Goal: Task Accomplishment & Management: Complete application form

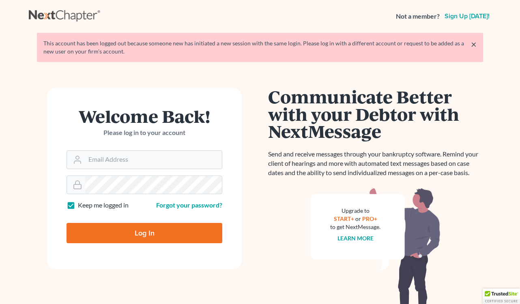
click at [145, 217] on div "Log In" at bounding box center [144, 229] width 156 height 27
type input "[EMAIL_ADDRESS][DOMAIN_NAME]"
click at [130, 242] on input "Log In" at bounding box center [144, 233] width 156 height 20
type input "Thinking..."
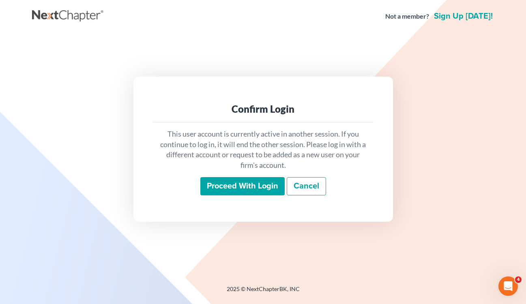
click at [259, 188] on input "Proceed with login" at bounding box center [242, 186] width 84 height 19
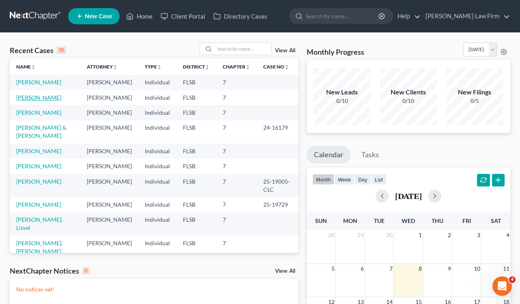
click at [43, 101] on link "Derr, Angela" at bounding box center [38, 97] width 45 height 7
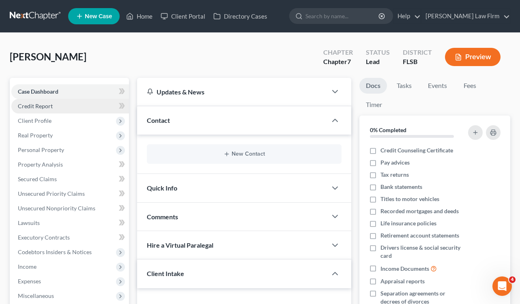
click at [47, 108] on span "Credit Report" at bounding box center [35, 106] width 35 height 7
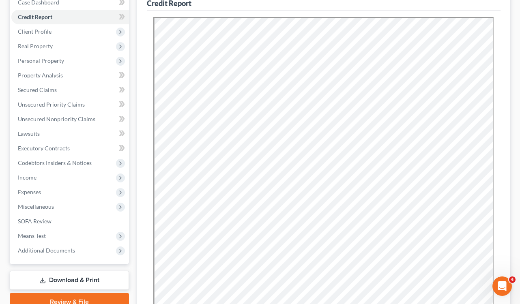
scroll to position [83, 0]
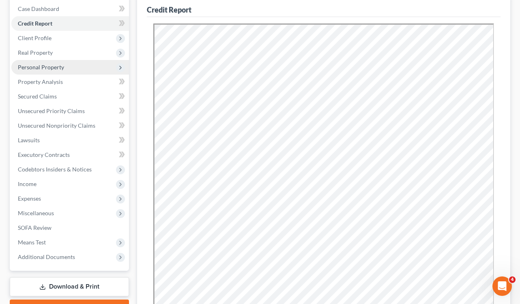
click at [43, 67] on span "Personal Property" at bounding box center [41, 67] width 46 height 7
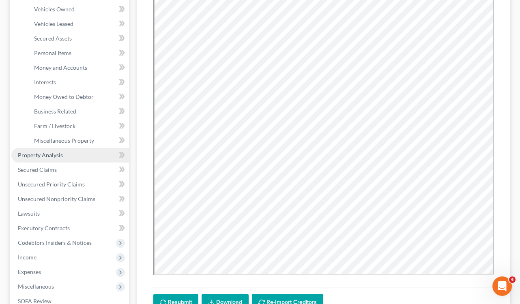
scroll to position [157, 0]
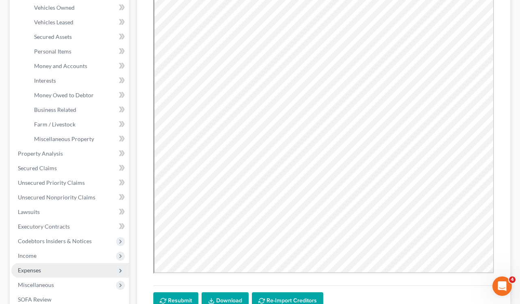
click at [38, 270] on span "Expenses" at bounding box center [29, 270] width 23 height 7
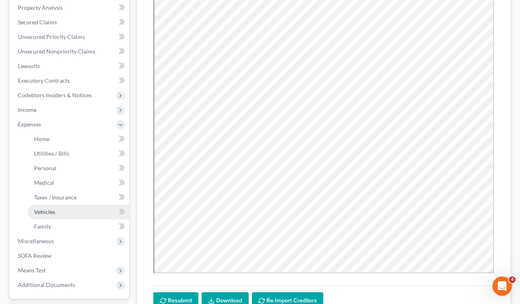
click at [51, 210] on span "Vehicles" at bounding box center [44, 211] width 21 height 7
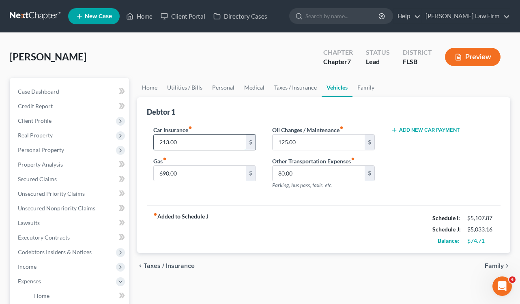
click at [168, 141] on input "213.00" at bounding box center [200, 142] width 92 height 15
type input "212.00"
click at [260, 212] on div "fiber_manual_record Added to Schedule J Schedule I: $5,107.87 Schedule J: $5,03…" at bounding box center [324, 229] width 354 height 47
click at [193, 86] on link "Utilities / Bills" at bounding box center [184, 87] width 45 height 19
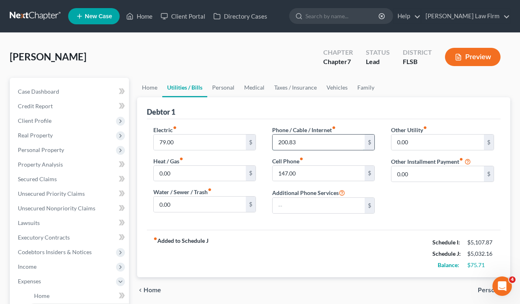
drag, startPoint x: 295, startPoint y: 141, endPoint x: 287, endPoint y: 141, distance: 8.5
click at [287, 141] on input "200.83" at bounding box center [318, 142] width 92 height 15
drag, startPoint x: 297, startPoint y: 143, endPoint x: 275, endPoint y: 142, distance: 21.9
click at [275, 142] on input "200.83" at bounding box center [318, 142] width 92 height 15
type input "201"
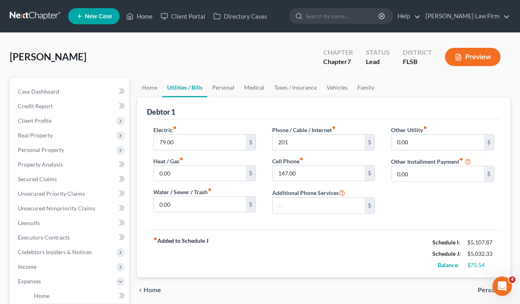
click at [275, 241] on div "fiber_manual_record Added to Schedule J Schedule I: $5,107.87 Schedule J: $5,03…" at bounding box center [324, 253] width 354 height 47
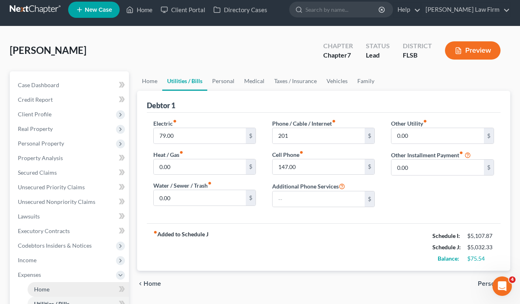
click at [46, 287] on span "Home" at bounding box center [41, 289] width 15 height 7
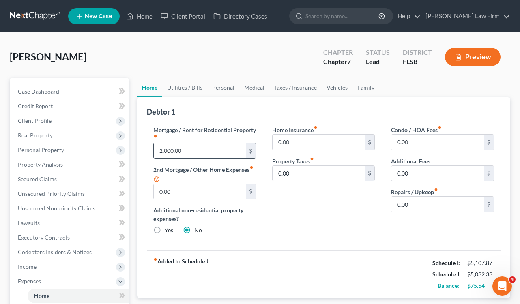
click at [167, 150] on input "2,000.00" at bounding box center [200, 150] width 92 height 15
click at [168, 152] on input "2,000.00" at bounding box center [200, 150] width 92 height 15
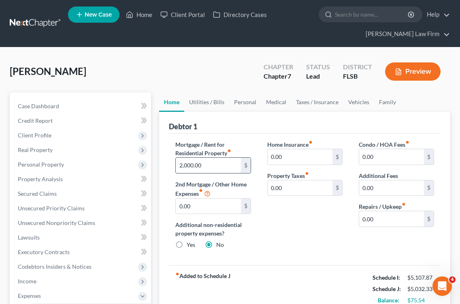
drag, startPoint x: 186, startPoint y: 165, endPoint x: 193, endPoint y: 168, distance: 7.3
click at [186, 165] on input "2,000.00" at bounding box center [208, 165] width 65 height 15
click at [294, 224] on div "Home Insurance fiber_manual_record 0.00 $ Property Taxes fiber_manual_record 0.…" at bounding box center [305, 198] width 92 height 116
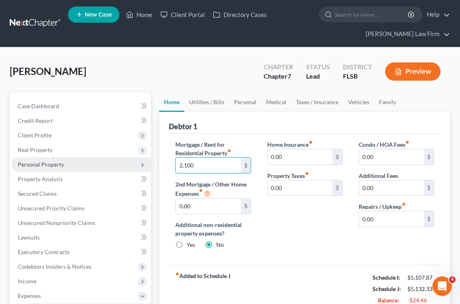
drag, startPoint x: 203, startPoint y: 164, endPoint x: 150, endPoint y: 162, distance: 52.7
click at [150, 162] on div "Petition Navigation Case Dashboard Payments Invoices Payments Payments Credit R…" at bounding box center [230, 304] width 449 height 424
drag, startPoint x: 199, startPoint y: 167, endPoint x: 161, endPoint y: 160, distance: 37.9
click at [161, 160] on div "Debtor 1 Mortgage / Rent for Residential Property fiber_manual_record 2,100 $ 2…" at bounding box center [304, 212] width 291 height 201
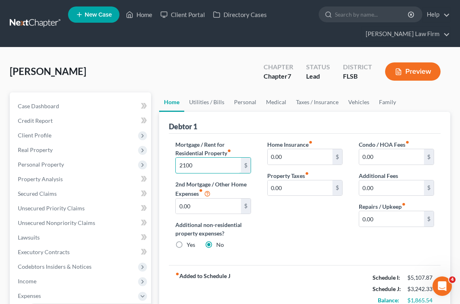
type input "2,100"
click at [308, 239] on div "Home Insurance fiber_manual_record 0.00 $ Property Taxes fiber_manual_record 0.…" at bounding box center [305, 198] width 92 height 116
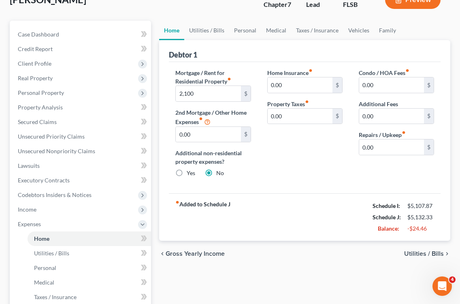
scroll to position [80, 0]
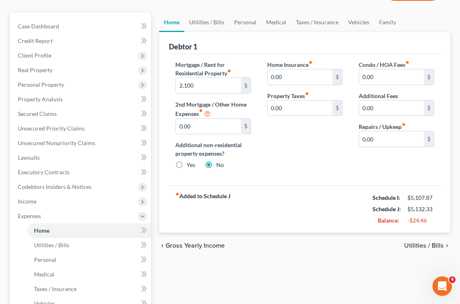
click at [412, 245] on span "Utilities / Bills" at bounding box center [425, 245] width 40 height 6
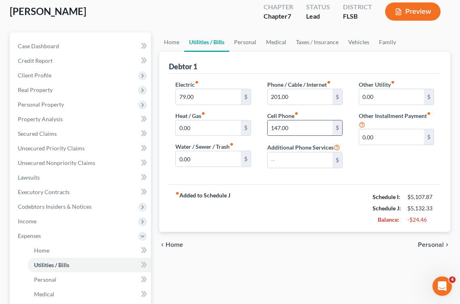
scroll to position [64, 0]
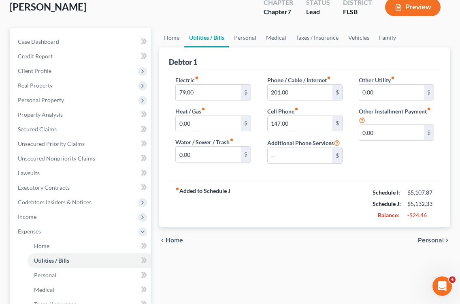
click at [432, 239] on span "Personal" at bounding box center [431, 240] width 26 height 6
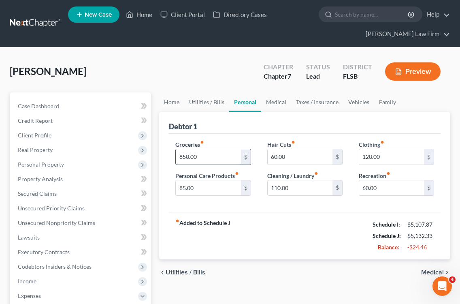
click at [188, 155] on input "850.00" at bounding box center [208, 156] width 65 height 15
type input "800.00"
click at [248, 240] on div "fiber_manual_record Added to Schedule J Schedule I: $5,107.87 Schedule J: $5,08…" at bounding box center [305, 235] width 272 height 47
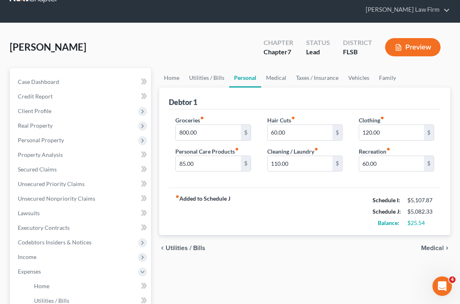
scroll to position [32, 0]
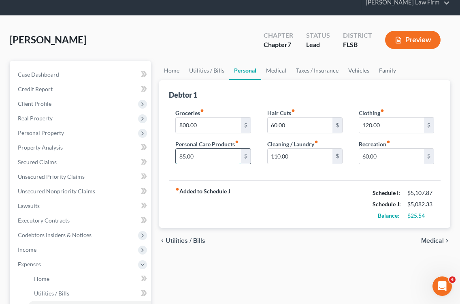
click at [184, 156] on input "85.00" at bounding box center [208, 156] width 65 height 15
type input "75"
click at [307, 208] on div "fiber_manual_record Added to Schedule J Schedule I: $5,107.87 Schedule J: $5,07…" at bounding box center [305, 203] width 272 height 47
click at [225, 159] on input "75" at bounding box center [208, 156] width 65 height 15
click at [308, 206] on div "fiber_manual_record Added to Schedule J Schedule I: $5,107.87 Schedule J: $5,07…" at bounding box center [305, 203] width 272 height 47
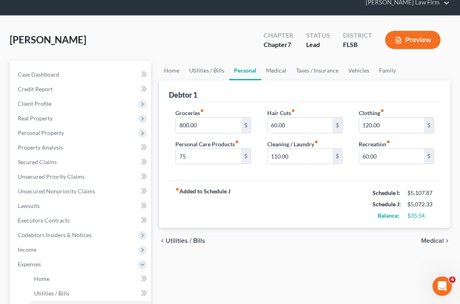
click at [437, 241] on span "Medical" at bounding box center [433, 241] width 23 height 6
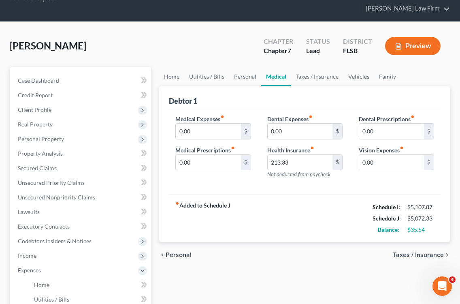
scroll to position [31, 0]
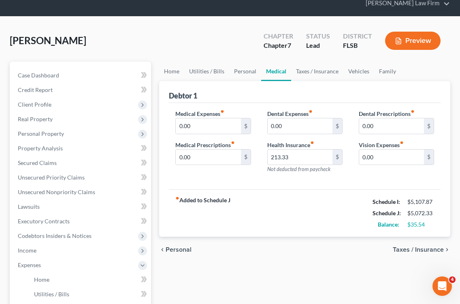
click at [435, 250] on span "Taxes / Insurance" at bounding box center [418, 249] width 51 height 6
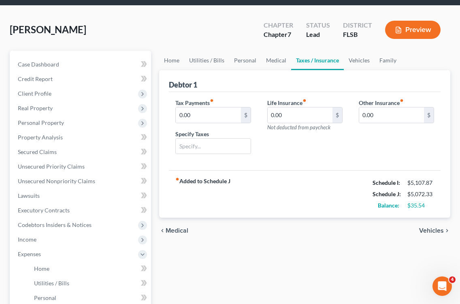
scroll to position [49, 0]
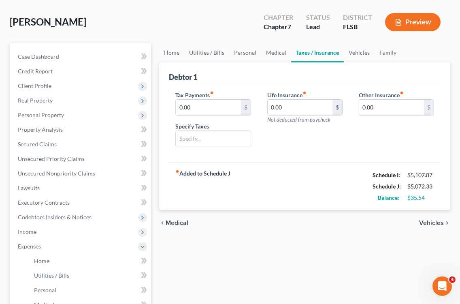
click at [247, 240] on div "Home Utilities / Bills Personal Medical Taxes / Insurance Vehicles Family Debto…" at bounding box center [305, 255] width 300 height 424
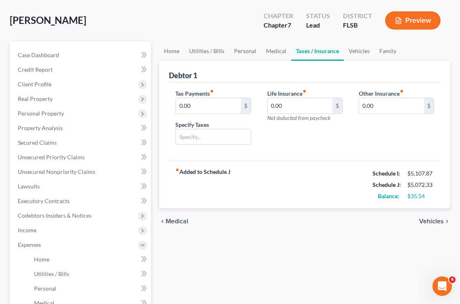
click at [431, 219] on span "Vehicles" at bounding box center [432, 221] width 25 height 6
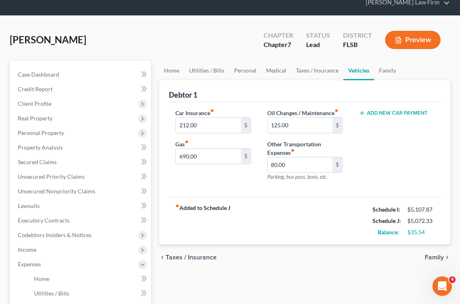
scroll to position [32, 0]
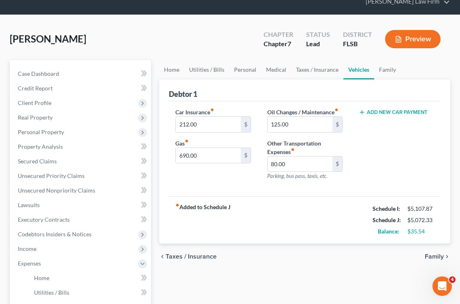
click at [433, 255] on span "Family" at bounding box center [434, 256] width 19 height 6
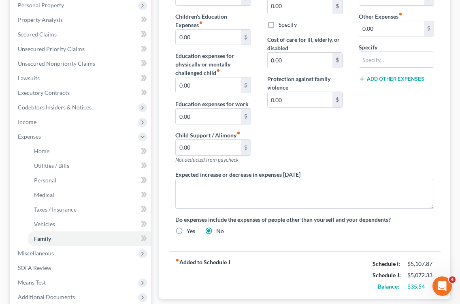
scroll to position [244, 0]
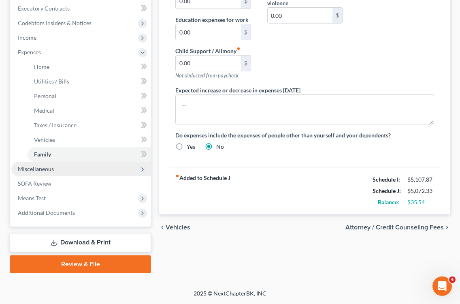
click at [38, 170] on span "Miscellaneous" at bounding box center [36, 168] width 36 height 7
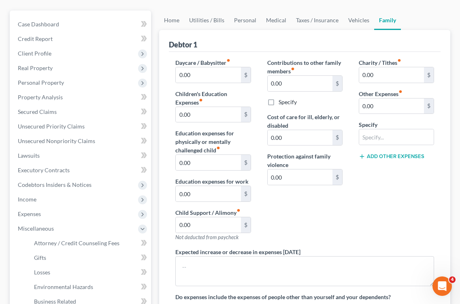
scroll to position [211, 0]
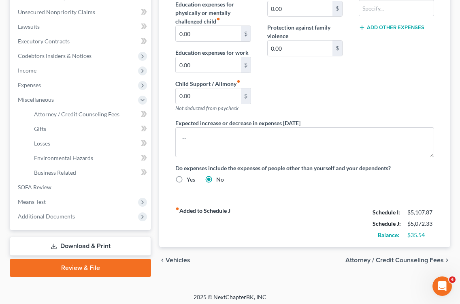
click at [416, 260] on span "Attorney / Credit Counseling Fees" at bounding box center [395, 260] width 99 height 6
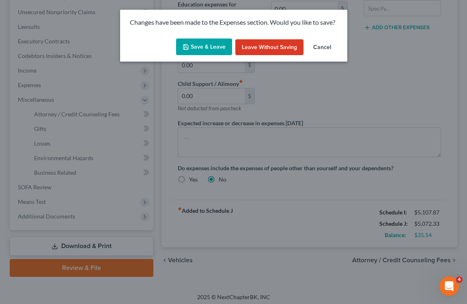
click at [210, 46] on button "Save & Leave" at bounding box center [204, 47] width 56 height 17
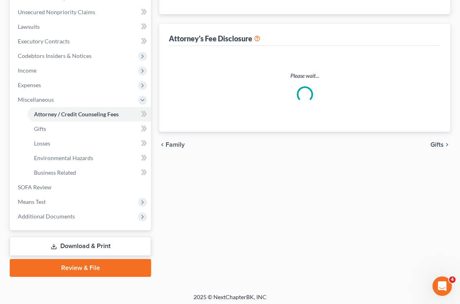
select select "0"
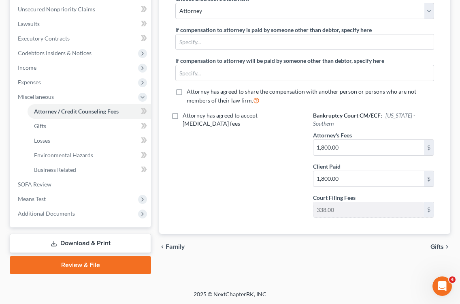
scroll to position [214, 0]
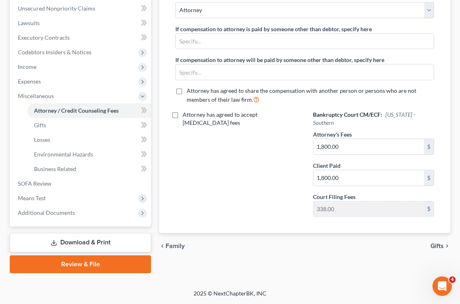
click at [440, 243] on span "Gifts" at bounding box center [437, 246] width 13 height 6
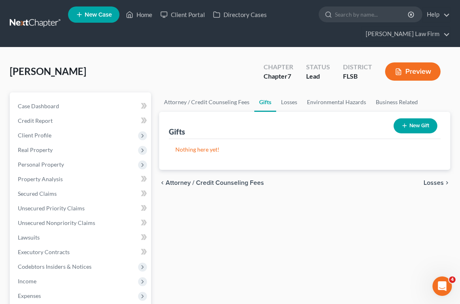
click at [439, 182] on span "Losses" at bounding box center [434, 183] width 20 height 6
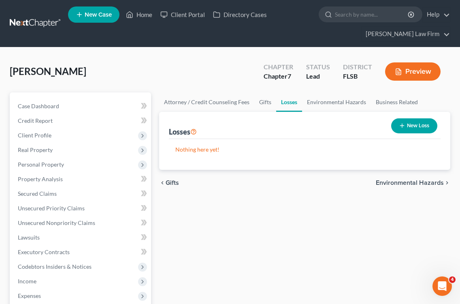
click at [428, 184] on span "Environmental Hazards" at bounding box center [410, 183] width 68 height 6
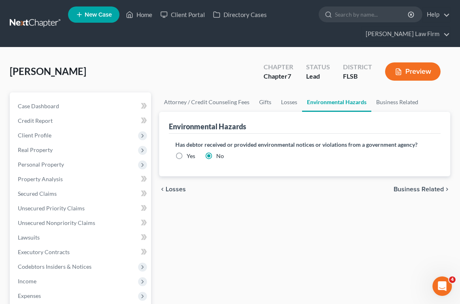
click at [420, 190] on span "Business Related" at bounding box center [419, 189] width 50 height 6
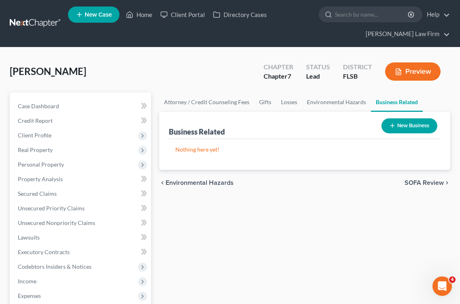
click at [423, 184] on span "SOFA Review" at bounding box center [424, 183] width 39 height 6
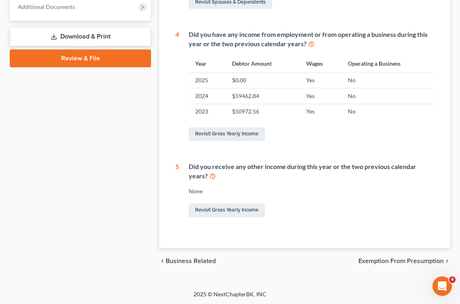
scroll to position [348, 0]
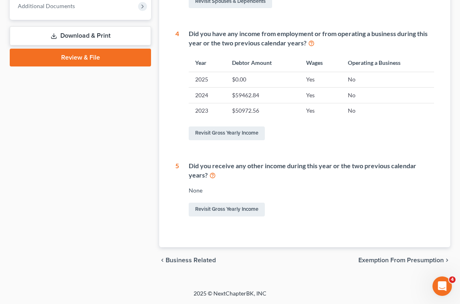
click at [405, 259] on span "Exemption from Presumption" at bounding box center [402, 260] width 86 height 6
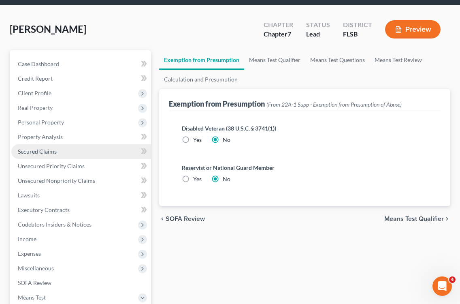
scroll to position [101, 0]
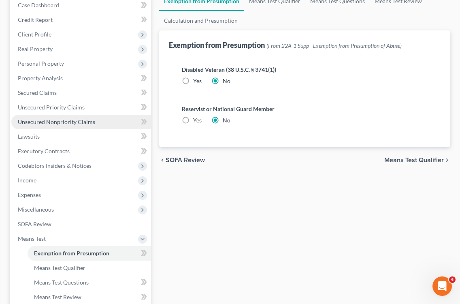
click at [42, 121] on span "Unsecured Nonpriority Claims" at bounding box center [56, 121] width 77 height 7
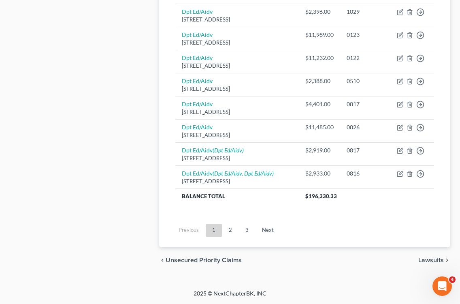
scroll to position [686, 0]
click at [245, 230] on link "3" at bounding box center [247, 230] width 16 height 13
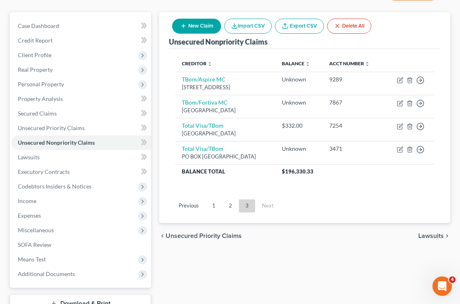
scroll to position [71, 0]
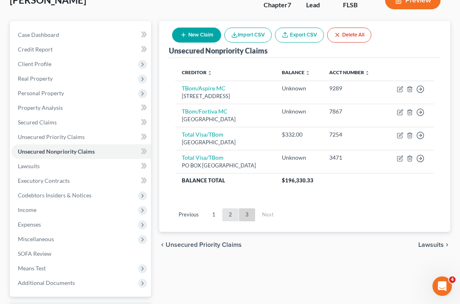
click at [232, 215] on link "2" at bounding box center [231, 214] width 16 height 13
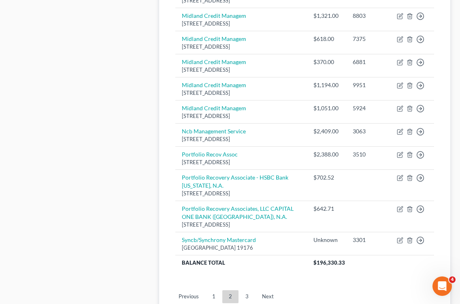
scroll to position [679, 0]
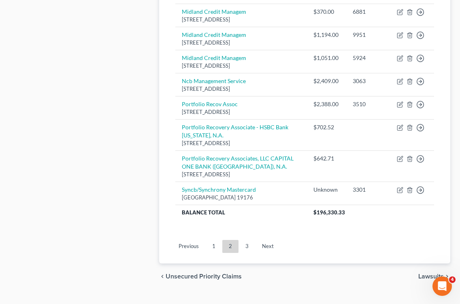
click at [424, 273] on span "Lawsuits" at bounding box center [432, 276] width 26 height 6
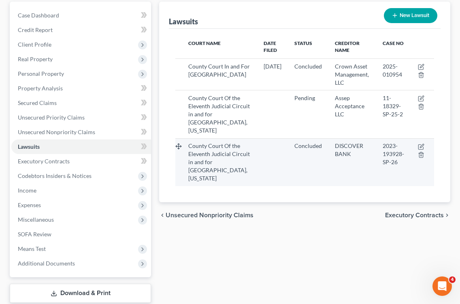
scroll to position [118, 0]
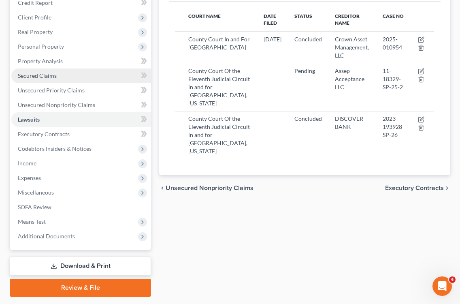
click at [50, 75] on span "Secured Claims" at bounding box center [37, 75] width 39 height 7
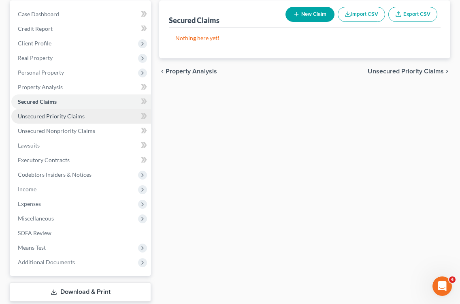
scroll to position [96, 0]
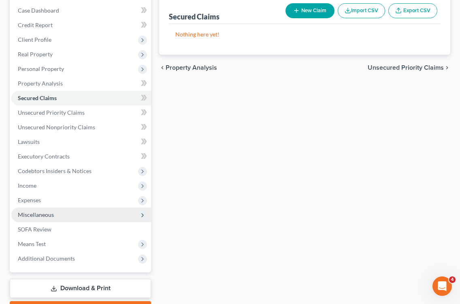
click at [52, 214] on span "Miscellaneous" at bounding box center [36, 214] width 36 height 7
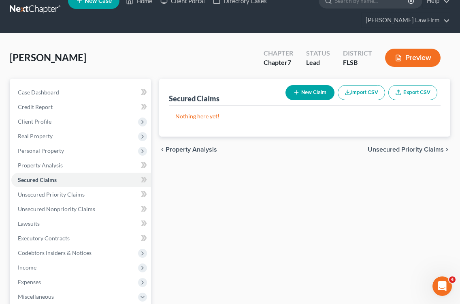
scroll to position [0, 0]
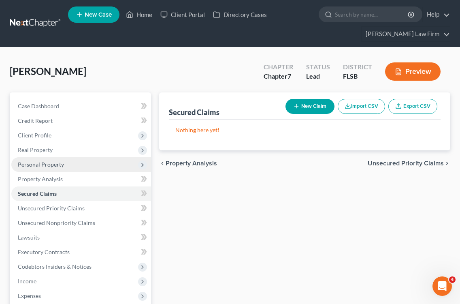
click at [51, 167] on span "Personal Property" at bounding box center [41, 164] width 46 height 7
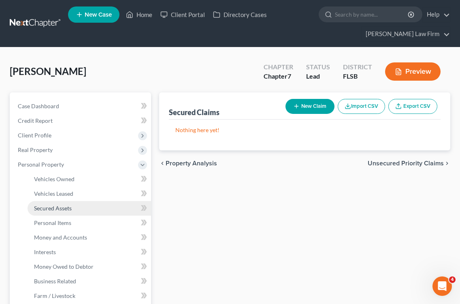
scroll to position [14, 0]
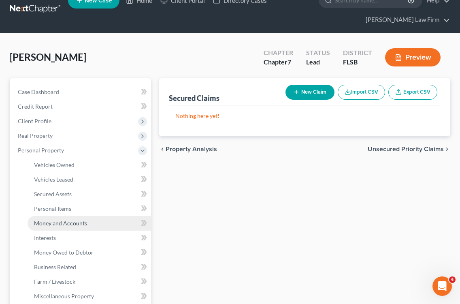
click at [63, 225] on span "Money and Accounts" at bounding box center [60, 223] width 53 height 7
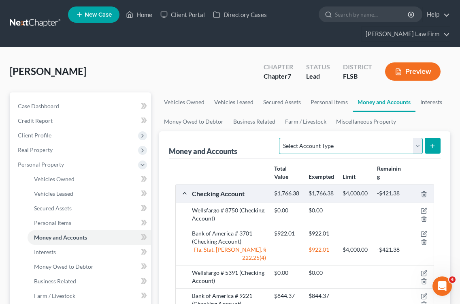
click at [421, 146] on select "Select Account Type Brokerage Cash on Hand Certificates of Deposit Checking Acc…" at bounding box center [350, 146] width 143 height 16
select select "brokerage"
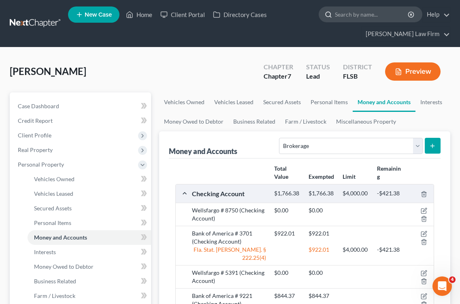
click at [360, 16] on input "search" at bounding box center [372, 14] width 74 height 15
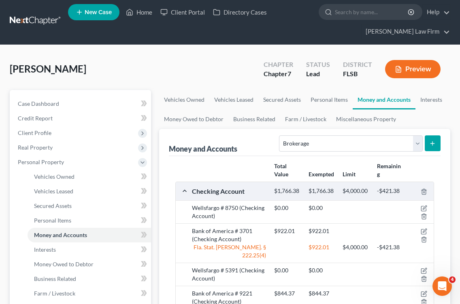
scroll to position [3, 0]
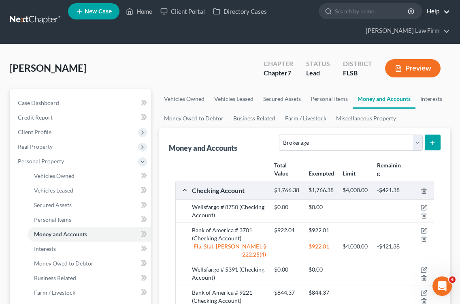
click at [439, 11] on link "Help" at bounding box center [436, 11] width 27 height 15
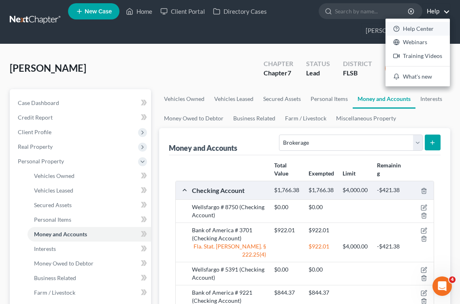
click at [431, 27] on link "Help Center" at bounding box center [418, 29] width 64 height 14
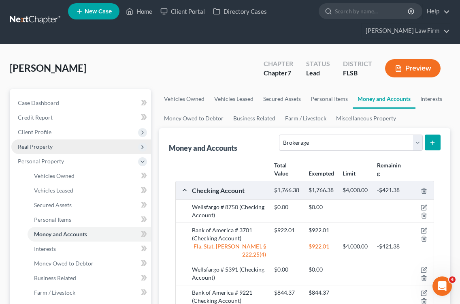
click at [45, 148] on span "Real Property" at bounding box center [35, 146] width 35 height 7
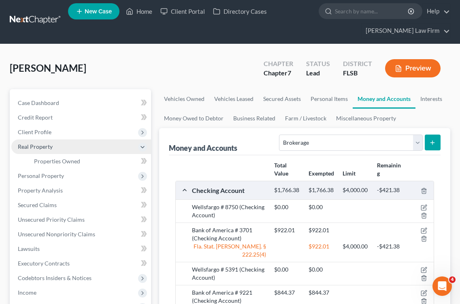
click at [45, 148] on span "Real Property" at bounding box center [35, 146] width 35 height 7
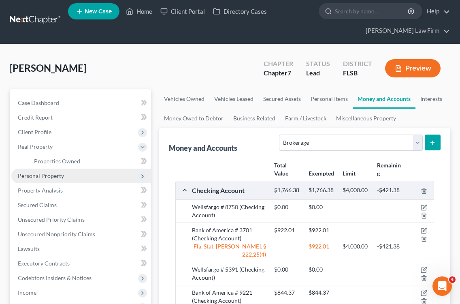
click at [48, 179] on span "Personal Property" at bounding box center [41, 175] width 46 height 7
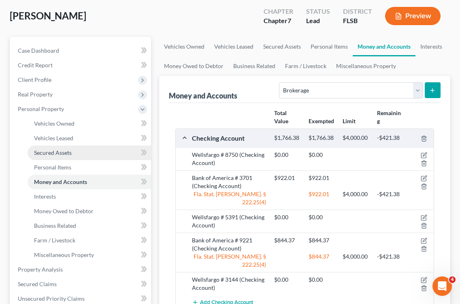
scroll to position [63, 0]
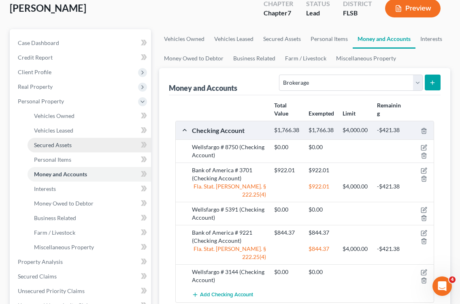
click at [61, 144] on span "Secured Assets" at bounding box center [53, 144] width 38 height 7
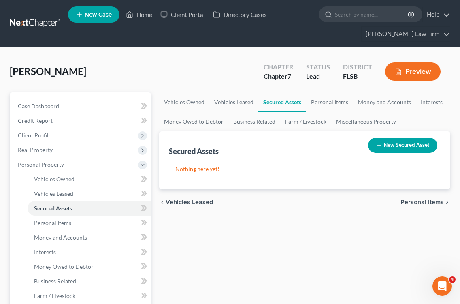
click at [386, 147] on button "New Secured Asset" at bounding box center [402, 145] width 69 height 15
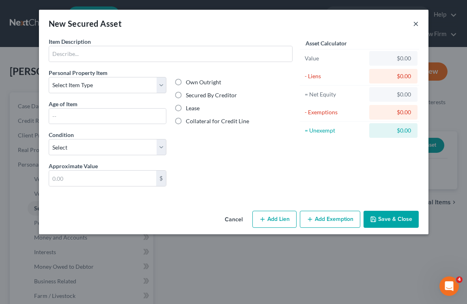
click at [413, 22] on button "×" at bounding box center [416, 24] width 6 height 10
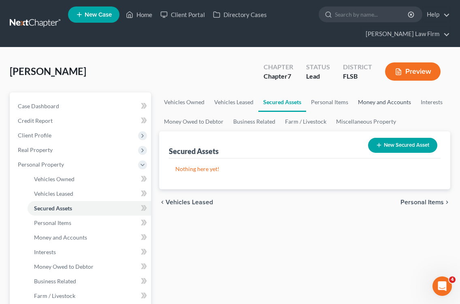
click at [373, 100] on link "Money and Accounts" at bounding box center [384, 101] width 63 height 19
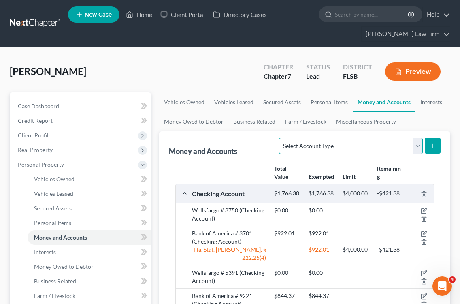
click at [418, 148] on select "Select Account Type Brokerage Cash on Hand Certificates of Deposit Checking Acc…" at bounding box center [350, 146] width 143 height 16
select select "brokerage"
click at [434, 146] on icon "submit" at bounding box center [433, 146] width 6 height 6
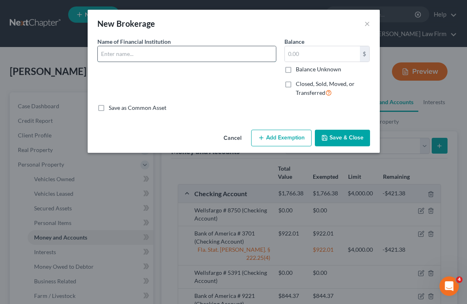
click at [157, 53] on input "text" at bounding box center [187, 53] width 178 height 15
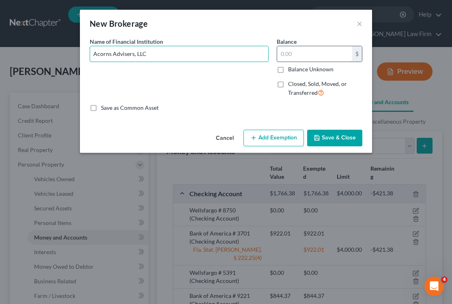
type input "Acorns Advisers, LLC"
click at [298, 52] on input "text" at bounding box center [314, 53] width 75 height 15
type input "0.00"
click at [338, 137] on button "Save & Close" at bounding box center [334, 138] width 55 height 17
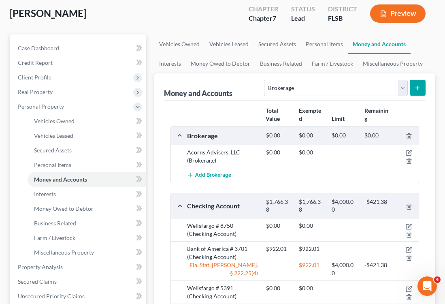
scroll to position [60, 0]
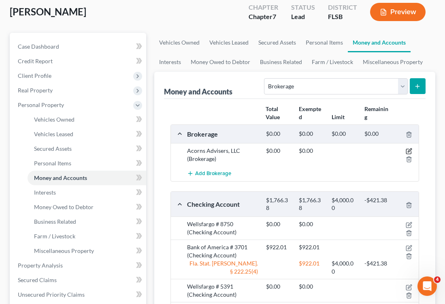
click at [410, 151] on icon "button" at bounding box center [410, 151] width 4 height 4
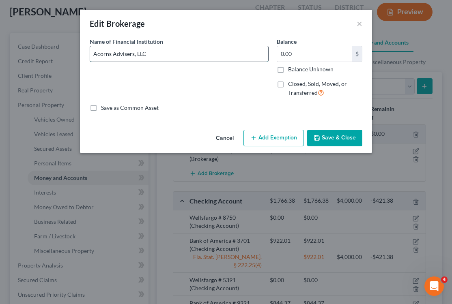
click at [176, 54] on input "Acorns Advisers, LLC" at bounding box center [179, 53] width 178 height 15
type input "Acorns Advisers, LLC - 1310170227972"
click at [327, 139] on button "Save & Close" at bounding box center [334, 138] width 55 height 17
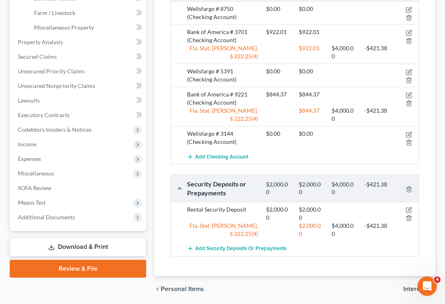
scroll to position [312, 0]
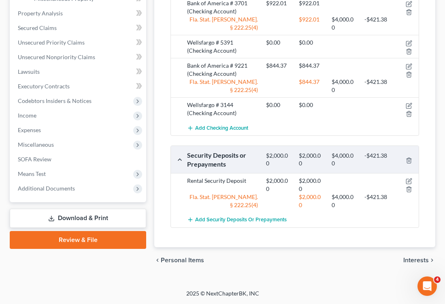
click at [415, 259] on span "Interests" at bounding box center [417, 260] width 26 height 6
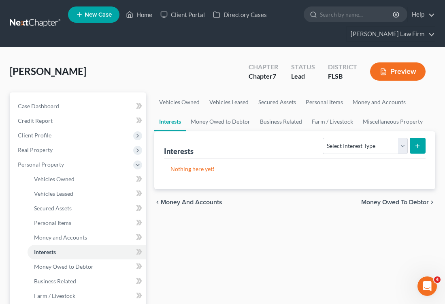
click at [376, 203] on span "Money Owed to Debtor" at bounding box center [396, 202] width 68 height 6
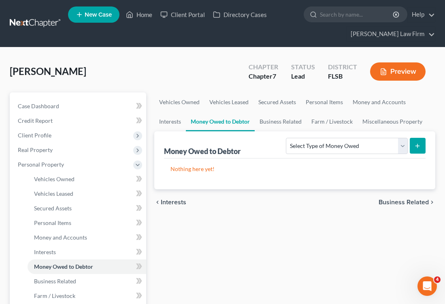
click at [398, 203] on span "Business Related" at bounding box center [404, 202] width 50 height 6
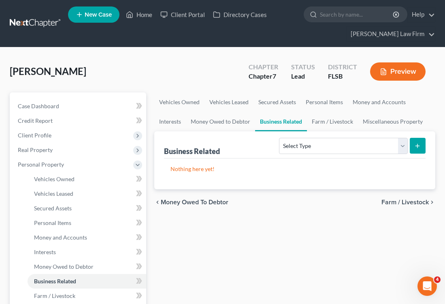
click at [403, 203] on span "Farm / Livestock" at bounding box center [405, 202] width 47 height 6
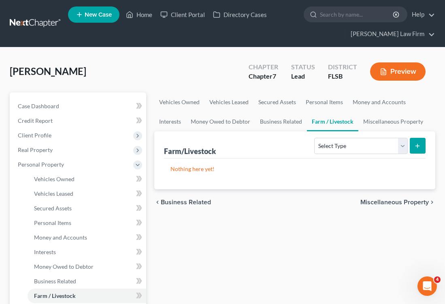
click at [395, 203] on span "Miscellaneous Property" at bounding box center [395, 202] width 69 height 6
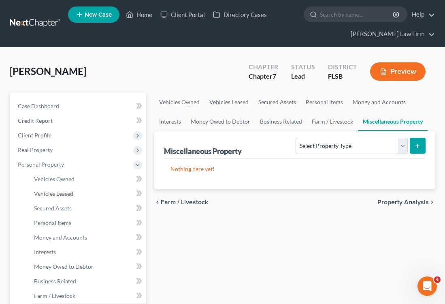
click at [395, 203] on span "Property Analysis" at bounding box center [403, 202] width 51 height 6
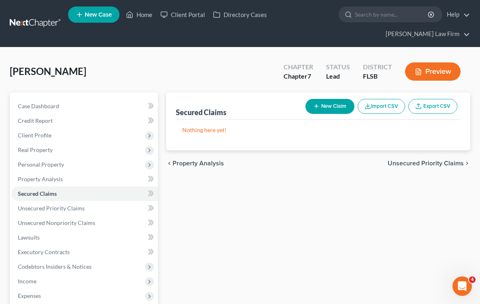
click at [422, 160] on span "Unsecured Priority Claims" at bounding box center [426, 163] width 76 height 6
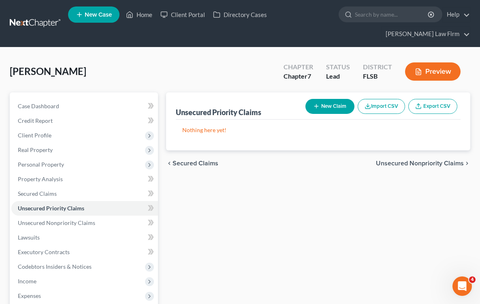
click at [422, 160] on span "Unsecured Nonpriority Claims" at bounding box center [420, 163] width 88 height 6
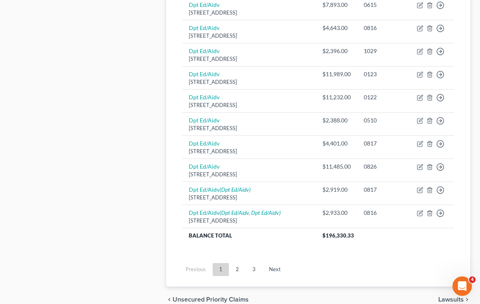
click at [452, 296] on span "Lawsuits" at bounding box center [452, 299] width 26 height 6
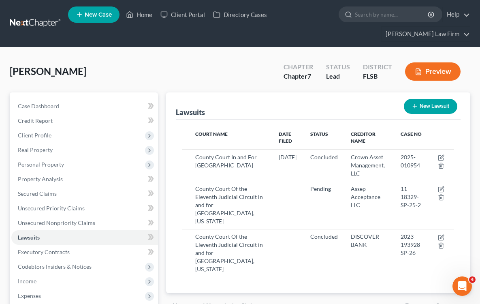
click at [436, 303] on span "Executory Contracts" at bounding box center [434, 306] width 59 height 6
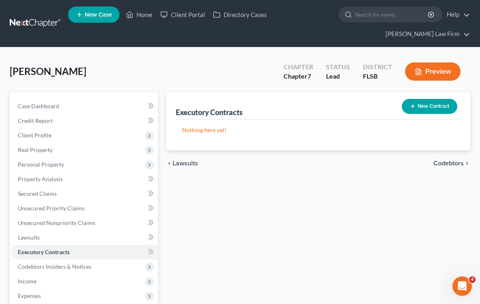
click at [455, 160] on span "Codebtors" at bounding box center [449, 163] width 30 height 6
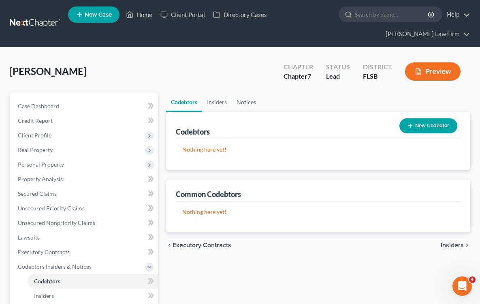
click at [450, 242] on span "Insiders" at bounding box center [452, 245] width 23 height 6
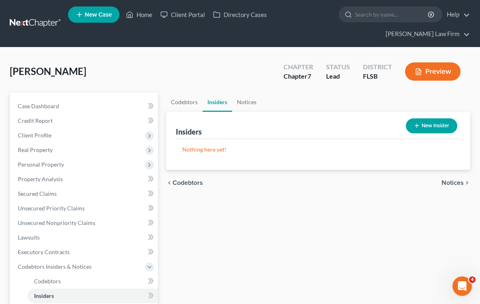
click at [453, 172] on div "chevron_left Codebtors Notices chevron_right" at bounding box center [318, 183] width 304 height 26
click at [453, 180] on span "Notices" at bounding box center [453, 183] width 22 height 6
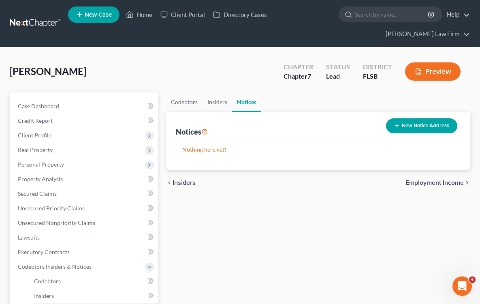
click at [445, 180] on span "Employment Income" at bounding box center [435, 183] width 58 height 6
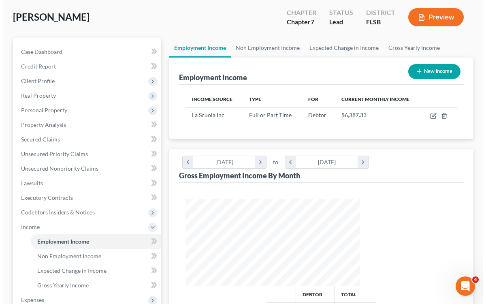
scroll to position [47, 0]
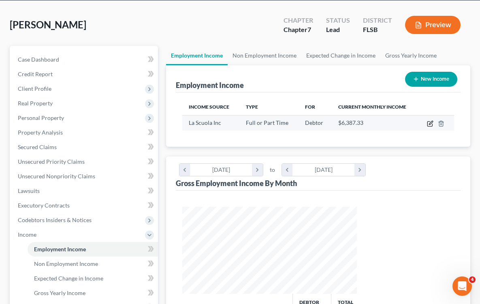
click at [429, 121] on icon "button" at bounding box center [431, 123] width 4 height 4
select select "0"
select select "9"
select select "2"
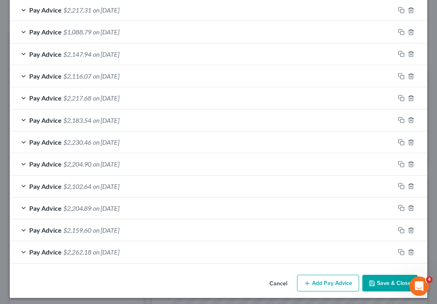
scroll to position [324, 0]
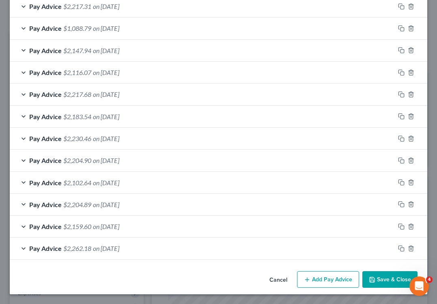
click at [315, 278] on button "Add Pay Advice" at bounding box center [328, 279] width 62 height 17
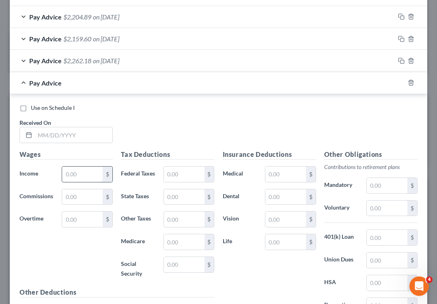
scroll to position [522, 0]
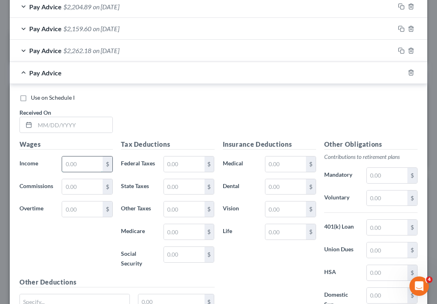
click at [81, 163] on input "text" at bounding box center [82, 163] width 41 height 15
type input "2,948"
click at [179, 167] on input "text" at bounding box center [184, 163] width 41 height 15
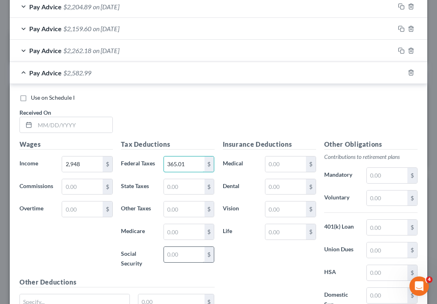
type input "365.01"
click at [177, 262] on input "text" at bounding box center [184, 254] width 41 height 15
type input "182.78"
click at [177, 240] on input "text" at bounding box center [184, 231] width 41 height 15
type input "42.75"
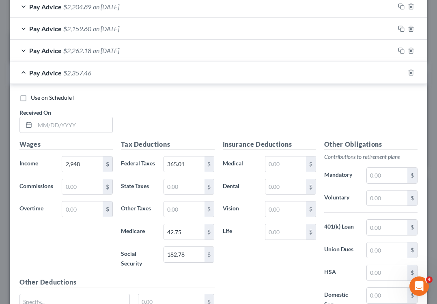
click at [262, 259] on div "Insurance Deductions Medical $ Dental $ Vision $ Life $" at bounding box center [268, 228] width 101 height 179
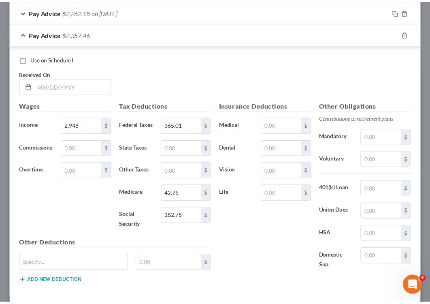
scroll to position [607, 0]
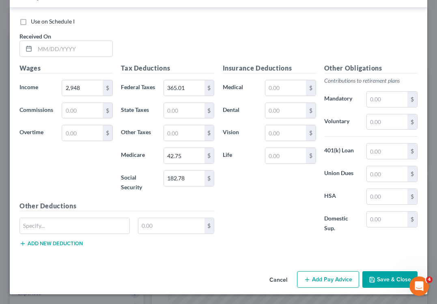
click at [374, 279] on button "Save & Close" at bounding box center [389, 279] width 55 height 17
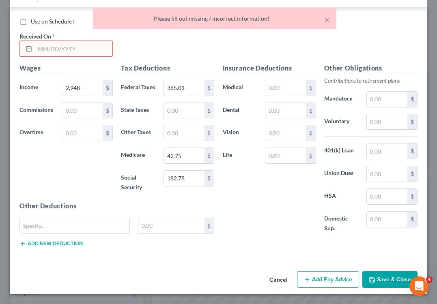
click at [43, 41] on input "text" at bounding box center [73, 48] width 77 height 15
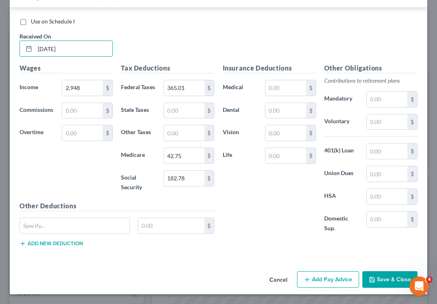
type input "08/29/2025"
click at [388, 278] on button "Save & Close" at bounding box center [389, 279] width 55 height 17
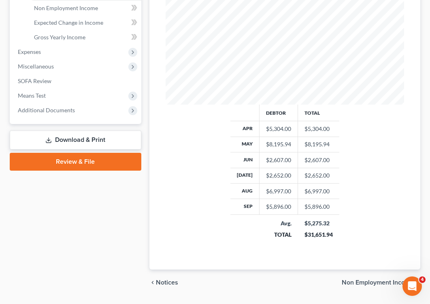
scroll to position [316, 0]
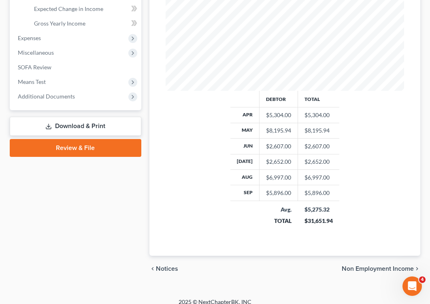
click at [370, 269] on span "Non Employment Income" at bounding box center [378, 269] width 72 height 6
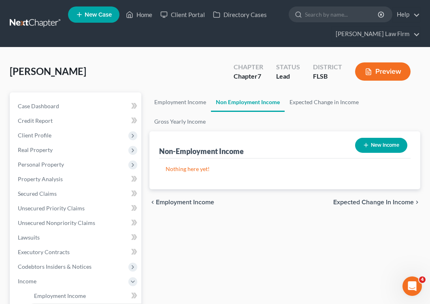
click at [377, 203] on span "Expected Change in Income" at bounding box center [374, 202] width 81 height 6
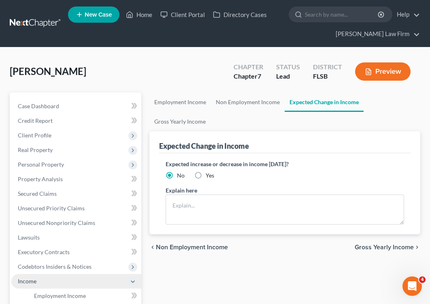
click at [31, 281] on span "Income" at bounding box center [27, 281] width 19 height 7
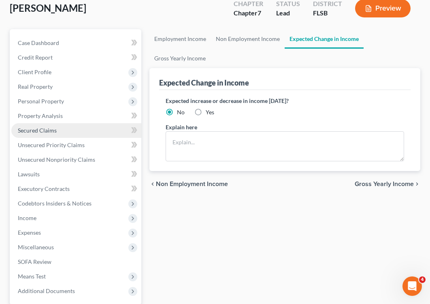
scroll to position [141, 0]
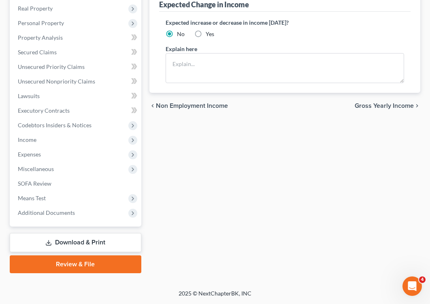
click at [374, 106] on span "Gross Yearly Income" at bounding box center [384, 106] width 59 height 6
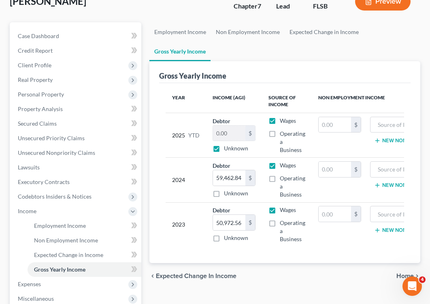
scroll to position [154, 0]
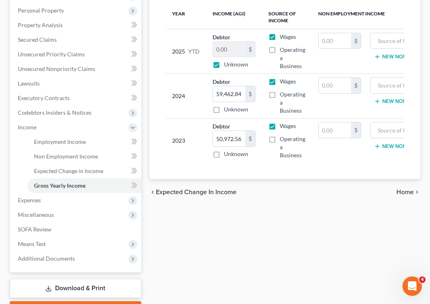
click at [407, 195] on span "Home" at bounding box center [405, 192] width 17 height 6
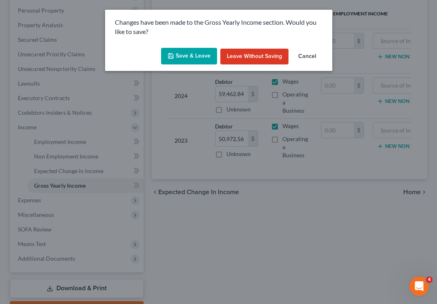
click at [197, 57] on button "Save & Leave" at bounding box center [189, 56] width 56 height 17
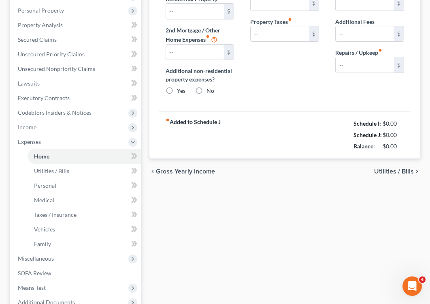
type input "2,100.00"
type input "0.00"
radio input "true"
type input "0.00"
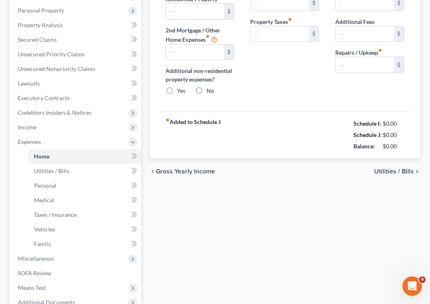
type input "0.00"
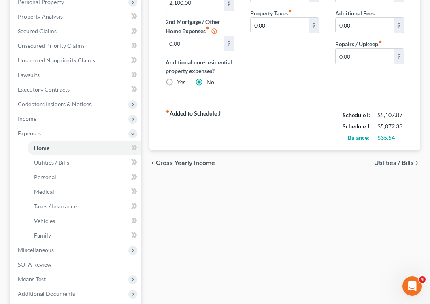
scroll to position [209, 0]
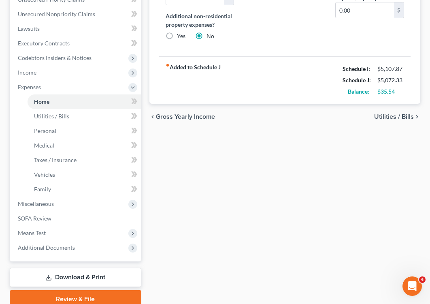
click at [389, 116] on span "Utilities / Bills" at bounding box center [395, 116] width 40 height 6
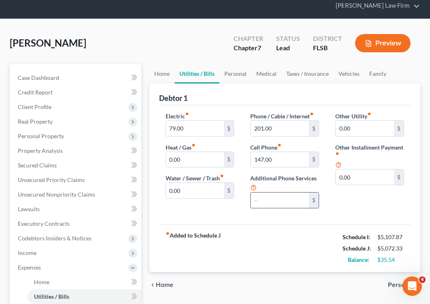
scroll to position [79, 0]
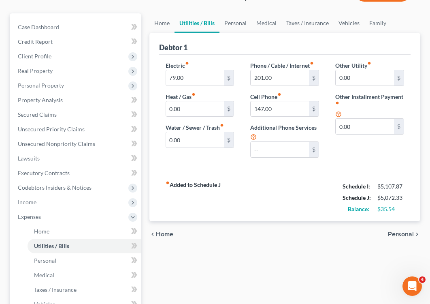
click at [408, 235] on span "Personal" at bounding box center [401, 234] width 26 height 6
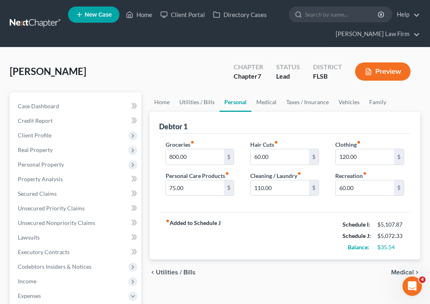
click at [397, 272] on span "Medical" at bounding box center [403, 272] width 23 height 6
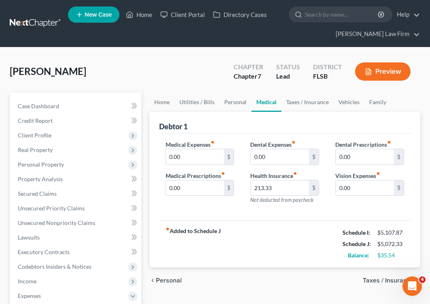
scroll to position [244, 0]
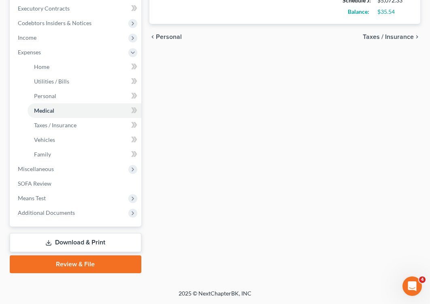
click at [91, 242] on link "Download & Print" at bounding box center [76, 242] width 132 height 19
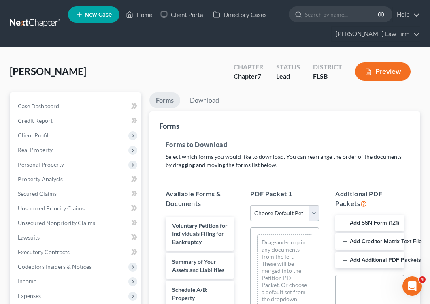
click at [316, 214] on select "Choose Default Petition PDF Packet Complete Bankruptcy Petition (all forms and …" at bounding box center [285, 213] width 69 height 16
select select "0"
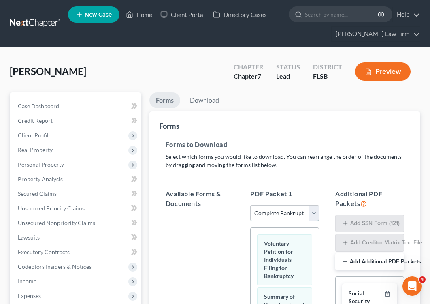
scroll to position [230, 0]
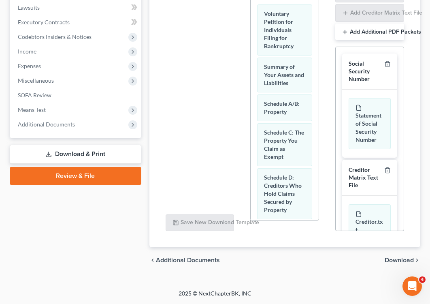
click at [407, 259] on span "Download" at bounding box center [399, 260] width 29 height 6
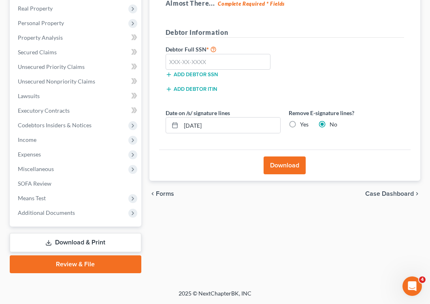
scroll to position [141, 0]
click at [204, 62] on input "text" at bounding box center [218, 62] width 105 height 16
click at [208, 62] on input "text" at bounding box center [218, 62] width 105 height 16
type input "595-80-3422"
click at [280, 165] on button "Download" at bounding box center [285, 165] width 42 height 18
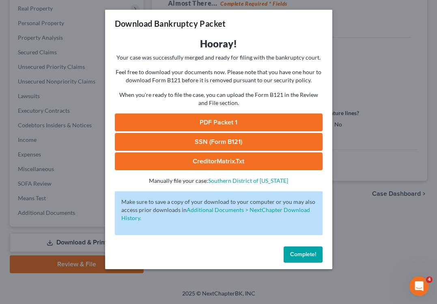
click at [226, 122] on link "PDF Packet 1" at bounding box center [219, 122] width 208 height 18
click at [300, 253] on span "Complete!" at bounding box center [303, 254] width 26 height 7
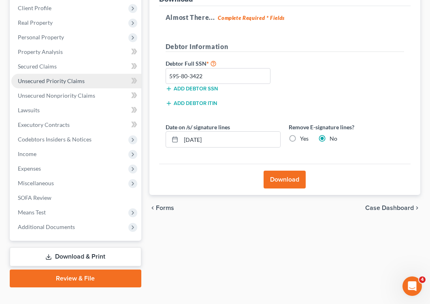
scroll to position [127, 0]
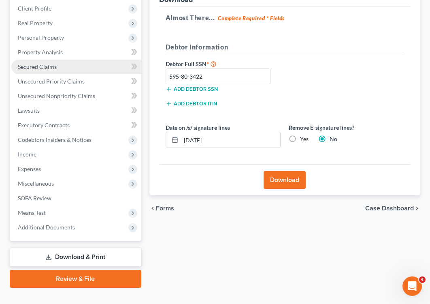
click at [46, 69] on span "Secured Claims" at bounding box center [37, 66] width 39 height 7
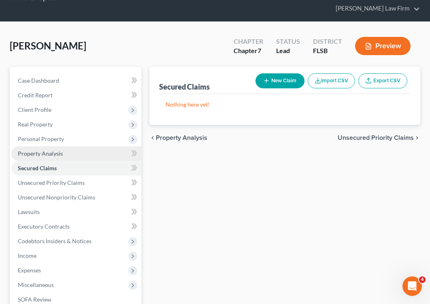
click at [45, 153] on span "Property Analysis" at bounding box center [40, 153] width 45 height 7
